Goal: Transaction & Acquisition: Obtain resource

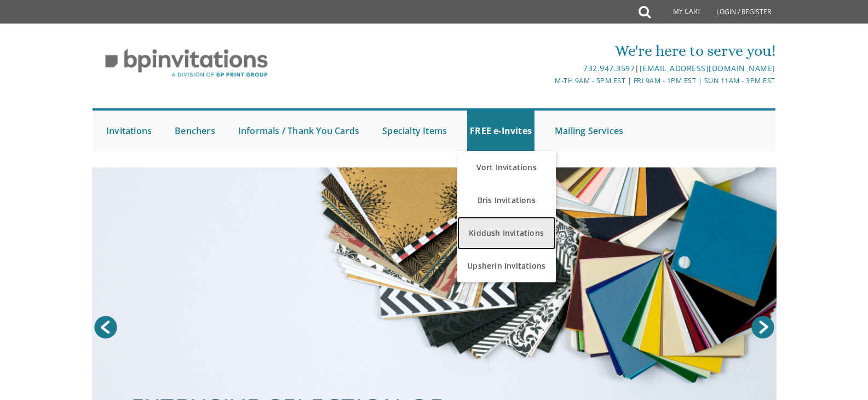
click at [494, 235] on link "Kiddush Invitations" at bounding box center [506, 233] width 99 height 33
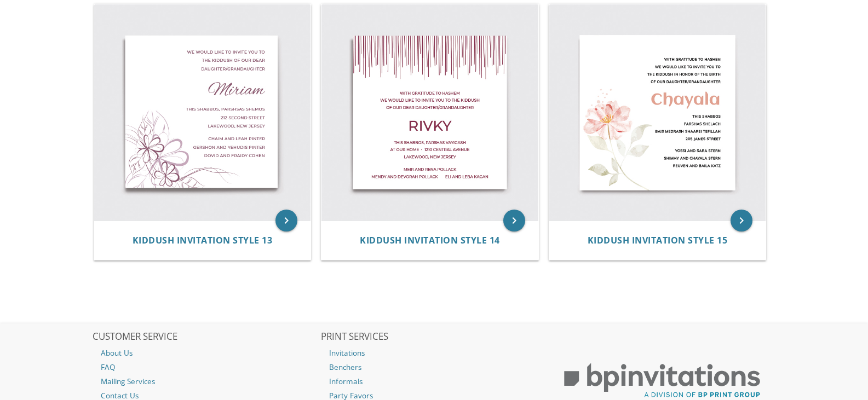
scroll to position [1314, 0]
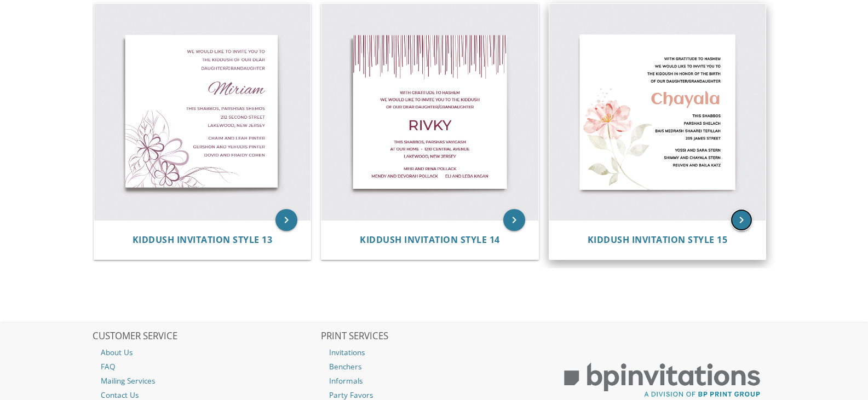
click at [741, 219] on icon "keyboard_arrow_right" at bounding box center [741, 220] width 22 height 22
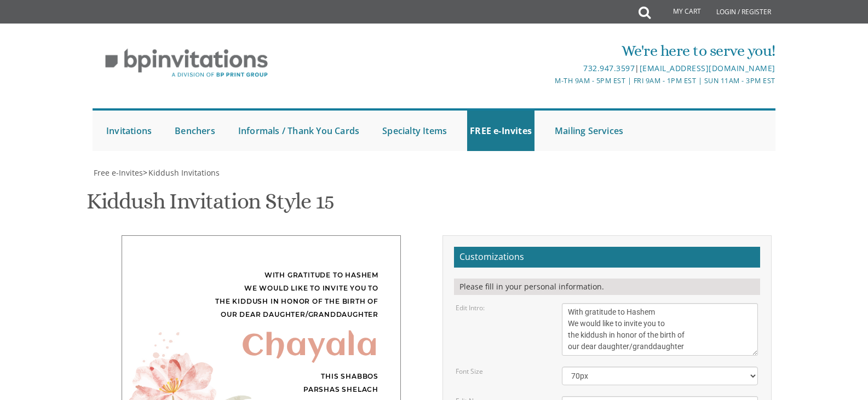
scroll to position [164, 0]
click at [598, 303] on textarea "With gratitude to Hashem We would like to invite you to the kiddush in honor of…" at bounding box center [660, 329] width 196 height 53
click at [579, 303] on textarea "With gratitude to Hashem We would like to invite you to the kiddush in honor of…" at bounding box center [660, 329] width 196 height 53
click at [677, 303] on textarea "With gratitude to Hashem We would like to invite you to the kiddush in honor of…" at bounding box center [660, 329] width 196 height 53
click at [654, 303] on textarea "With gratitude to Hashem We would like to invite you to the kiddush in honor of…" at bounding box center [660, 329] width 196 height 53
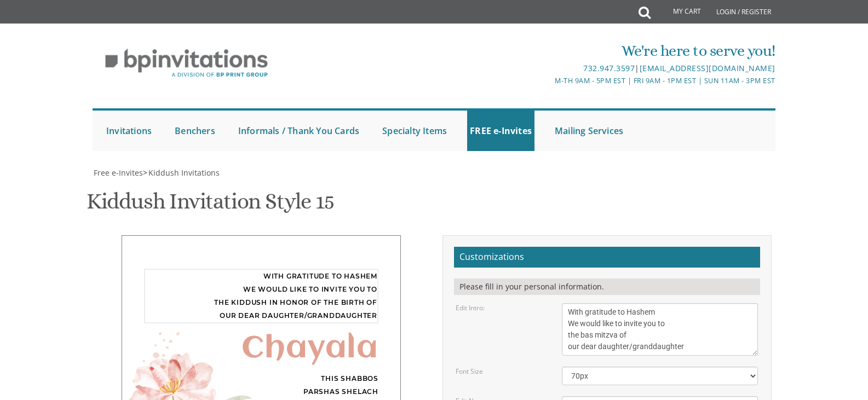
click at [566, 303] on textarea "With gratitude to Hashem We would like to invite you to the kiddush in honor of…" at bounding box center [660, 329] width 196 height 53
click at [747, 303] on textarea "With gratitude to Hashem We would like to invite you to the kiddush in honor of…" at bounding box center [660, 329] width 196 height 53
click at [626, 303] on textarea "With gratitude to Hashem We would like to invite you to the kiddush in honor of…" at bounding box center [660, 329] width 196 height 53
type textarea "With gratitude to Hashem We would like to invite you to the bas mitzva of our d…"
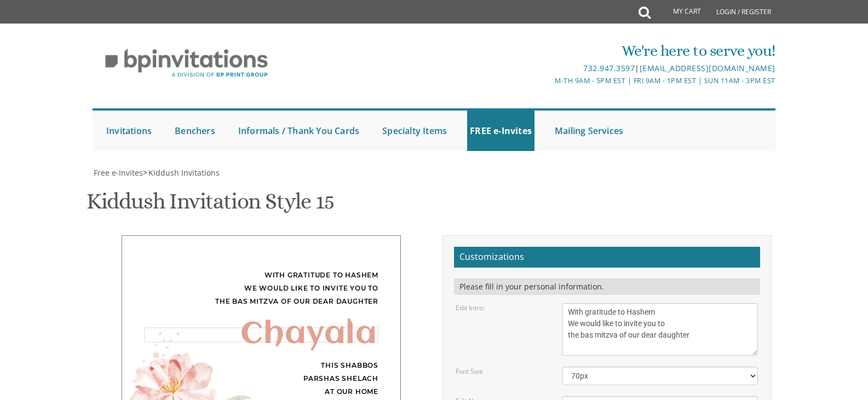
click at [723, 396] on textarea "Chayala" at bounding box center [660, 405] width 196 height 18
type textarea "C"
type textarea "Bina"
type textarea "T"
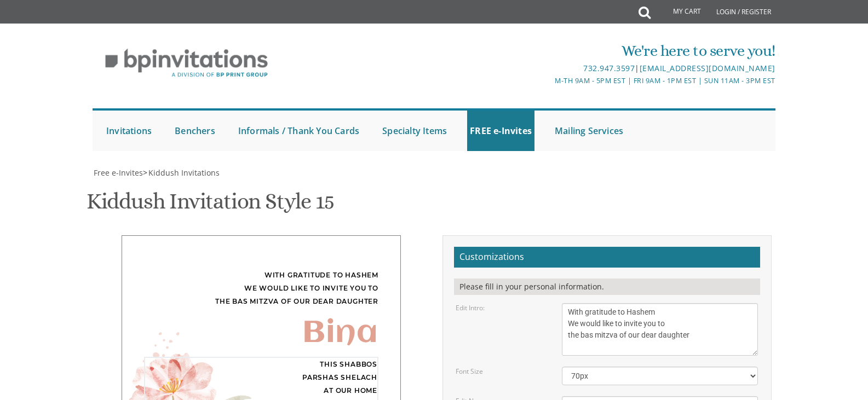
type textarea "November 16 2-5 pm"
type textarea "Y"
type textarea "Avi and Chayee Blum"
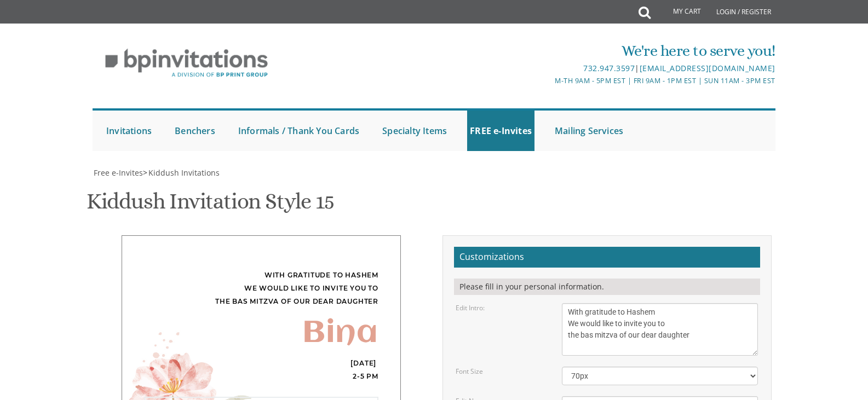
click at [660, 303] on textarea "With gratitude to Hashem We would like to invite you to the kiddush in honor of…" at bounding box center [660, 329] width 196 height 53
click at [567, 303] on textarea "With gratitude to Hashem We would like to invite you to the kiddush in honor of…" at bounding box center [660, 329] width 196 height 53
click at [670, 303] on textarea "With gratitude to Hashem We would like to invite you to the kiddush in honor of…" at bounding box center [660, 329] width 196 height 53
click at [566, 303] on textarea "With gratitude to Hashem We would like to invite you to the kiddush in honor of…" at bounding box center [660, 329] width 196 height 53
click at [620, 303] on textarea "With gratitude to Hashem We would like to invite you to the kiddush in honor of…" at bounding box center [660, 329] width 196 height 53
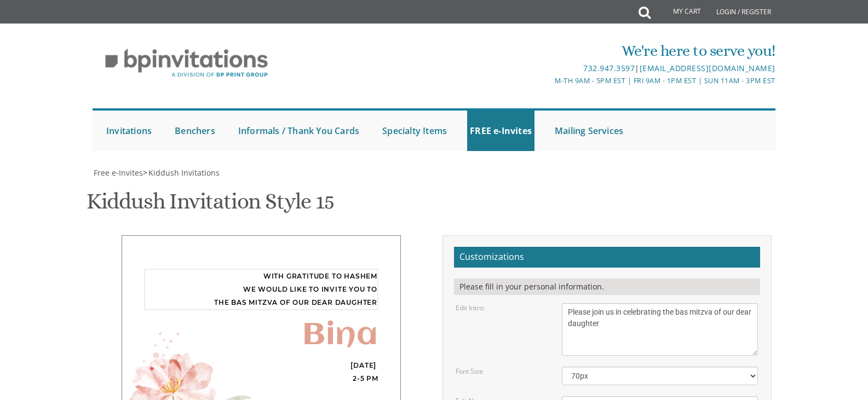
scroll to position [219, 0]
type textarea "Please join us in celebrating the bas mitzva of our dear daughter"
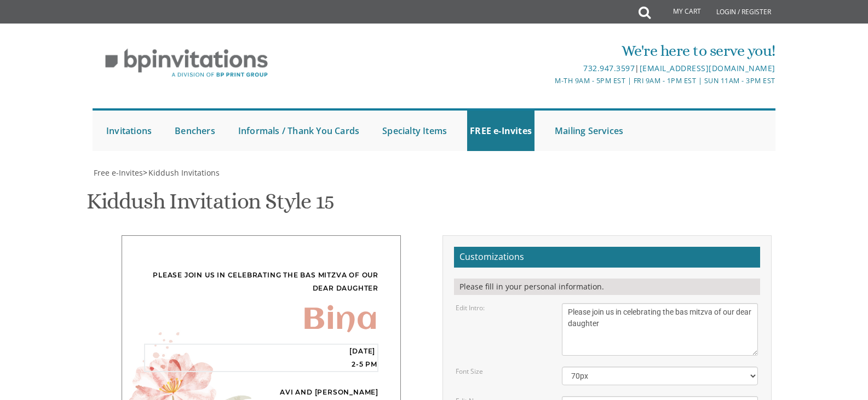
type textarea "Sunday, November 16th 2025 2-5 pm Ateres Yeshaya 908 East County Line Rd"
type textarea "Avi and Chayee Blum"
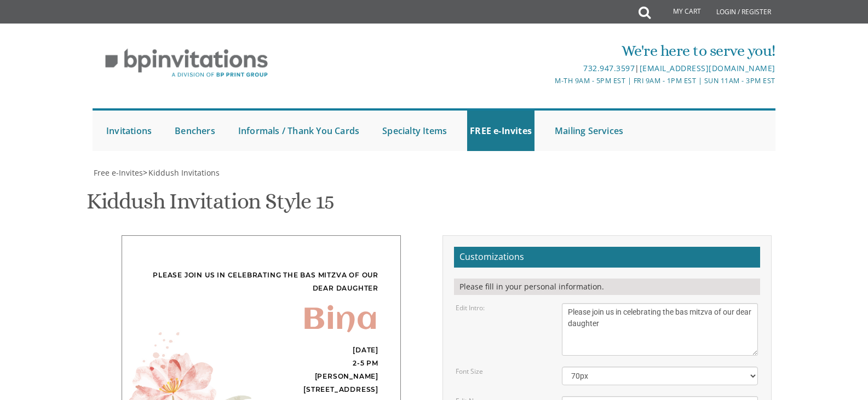
click at [370, 235] on div "Please join us in celebrating the bas mitzva of our dear daughter Bina Sunday, …" at bounding box center [261, 345] width 279 height 221
type textarea "Sunday, November 16th 2025 2-5 pm Ateres Yeshaya 908 East County Line Rd Ladies…"
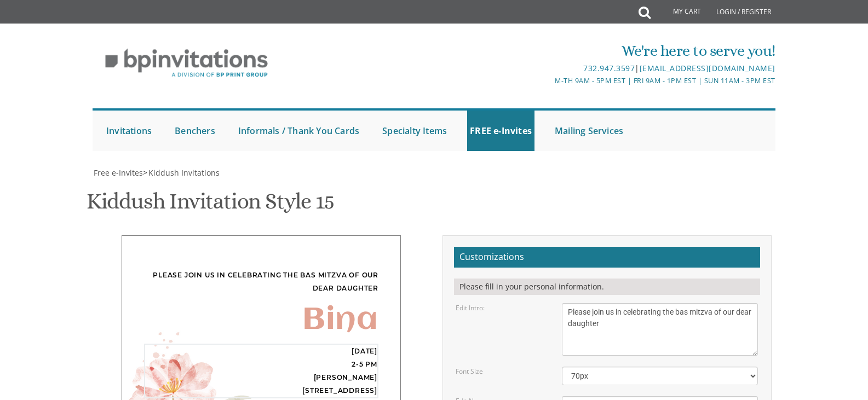
type input "heidi@lynnewoodgardens.com"
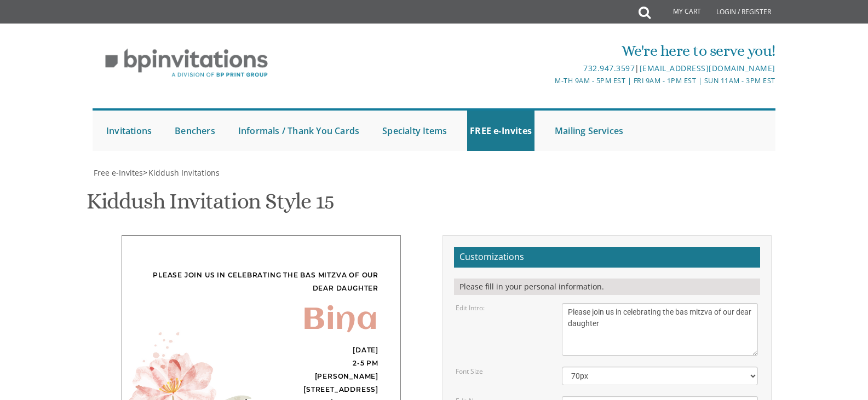
scroll to position [383, 0]
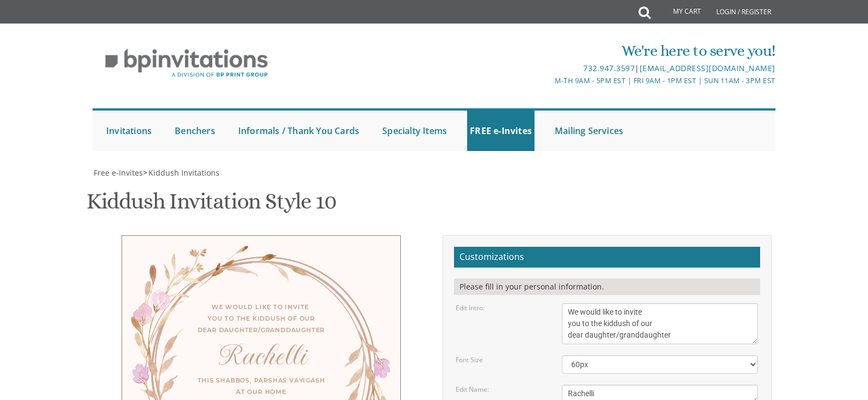
scroll to position [110, 0]
